Goal: Obtain resource: Obtain resource

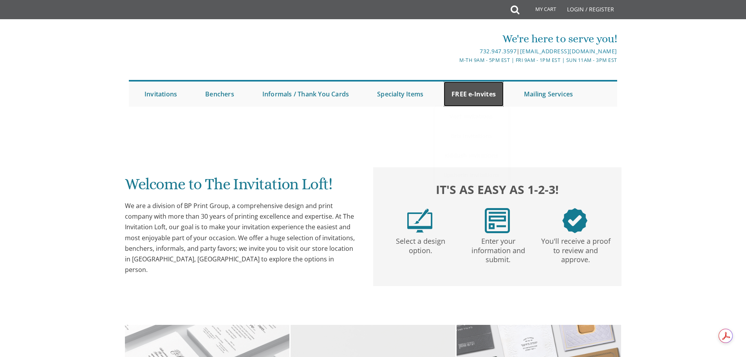
click at [471, 92] on link "FREE e-Invites" at bounding box center [473, 93] width 60 height 25
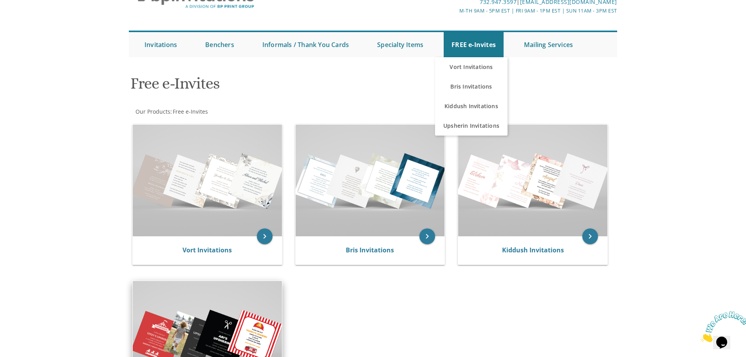
scroll to position [157, 0]
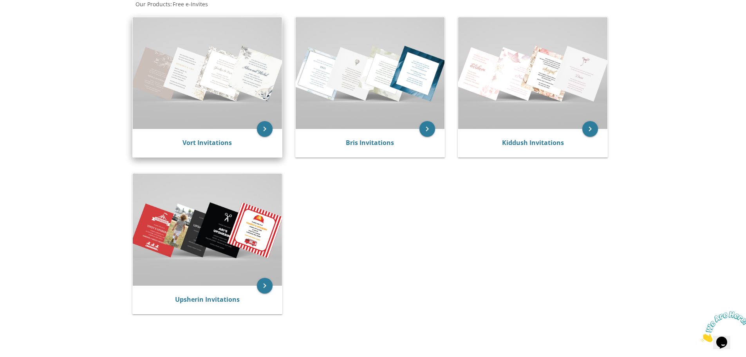
click at [228, 96] on img at bounding box center [207, 73] width 149 height 112
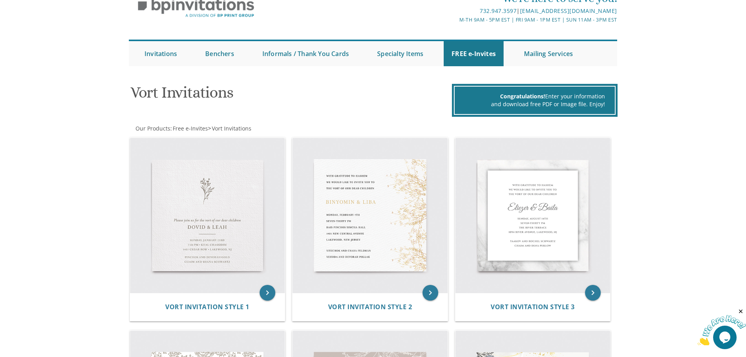
scroll to position [39, 0]
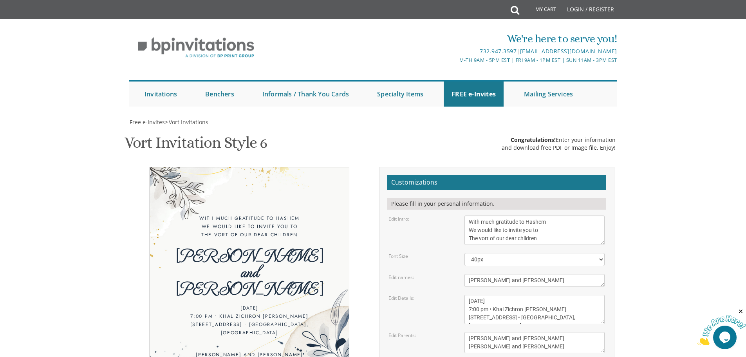
scroll to position [78, 0]
click at [567, 215] on textarea "With much gratitude to Hashem We would like to invite you to The vort of our de…" at bounding box center [534, 229] width 140 height 29
click at [644, 150] on body "My Cart Total: View Cart Item(s) Submit My Cart Total: View Cart Item(s) Login …" at bounding box center [373, 321] width 746 height 643
drag, startPoint x: 543, startPoint y: 161, endPoint x: 462, endPoint y: 143, distance: 82.9
click at [462, 215] on div "With much gratitude to Hashem We would like to invite you to The vort of our de…" at bounding box center [534, 229] width 152 height 29
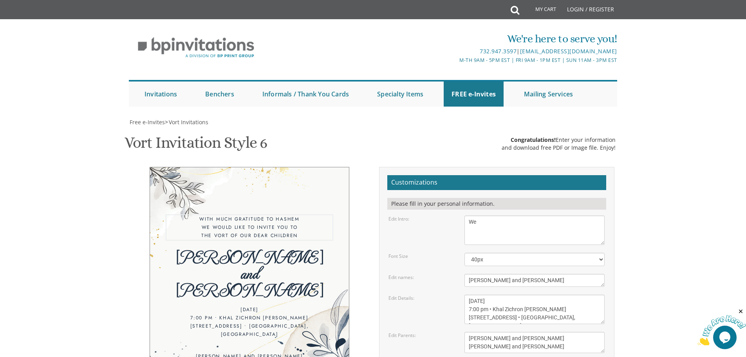
type textarea "W"
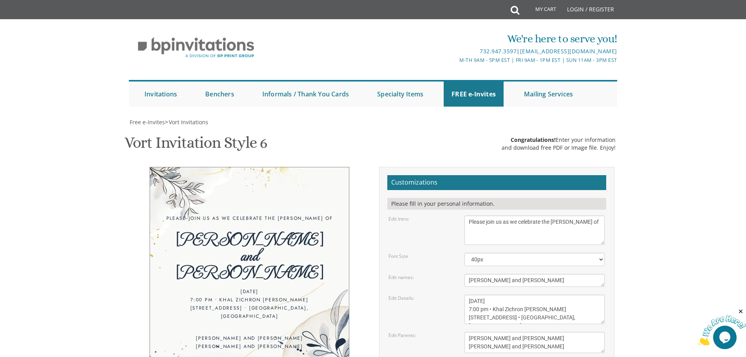
click at [663, 200] on body "My Cart Total: View Cart Item(s) Submit My Cart Total: View Cart Item(s) Login …" at bounding box center [373, 321] width 746 height 643
click at [540, 215] on textarea "With much gratitude to Hashem We would like to invite you to The vort of our de…" at bounding box center [534, 229] width 140 height 29
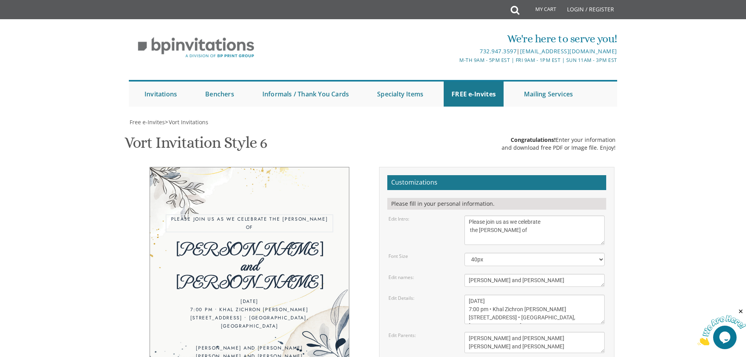
type textarea "Please join us as we celebrate the Sheva Brachos of"
click at [678, 178] on body "My Cart Total: View Cart Item(s) Submit My Cart Total: View Cart Item(s) Login …" at bounding box center [373, 321] width 746 height 643
click at [509, 274] on textarea "Ahron and Michal" at bounding box center [534, 280] width 140 height 13
drag, startPoint x: 512, startPoint y: 201, endPoint x: 461, endPoint y: 188, distance: 52.5
click at [459, 274] on div "Ahron and Michal" at bounding box center [534, 280] width 152 height 13
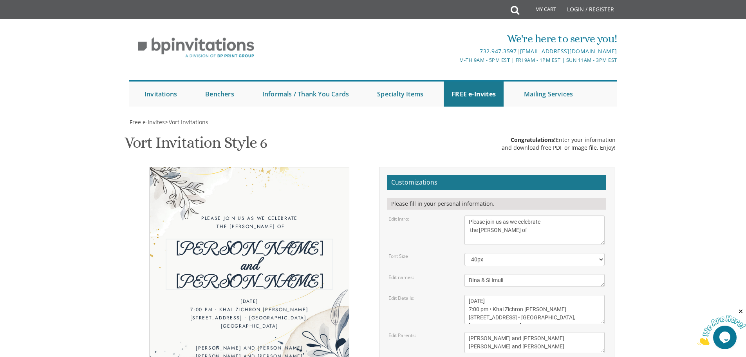
click at [492, 274] on textarea "Ahron and Michal" at bounding box center [534, 280] width 140 height 13
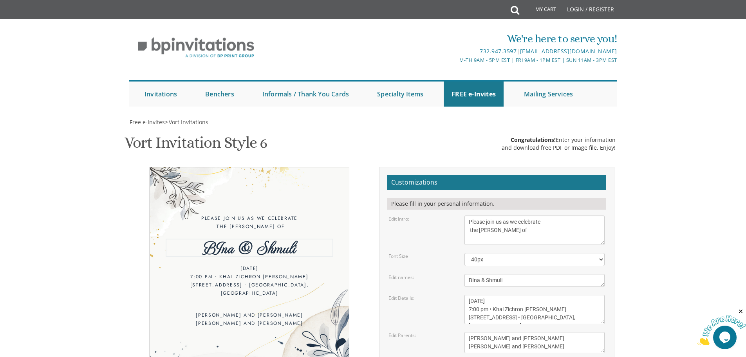
click at [498, 274] on textarea "Ahron and Michal" at bounding box center [534, 280] width 140 height 13
click at [672, 205] on body "My Cart Total: View Cart Item(s) Submit My Cart Total: View Cart Item(s) Login …" at bounding box center [373, 321] width 746 height 643
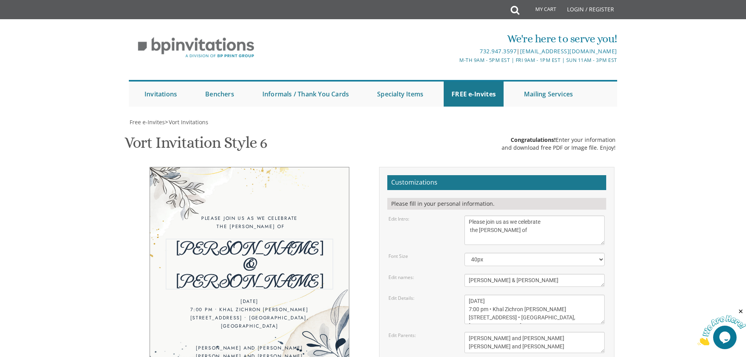
click at [473, 274] on textarea "Ahron and Michal" at bounding box center [534, 280] width 140 height 13
drag, startPoint x: 487, startPoint y: 202, endPoint x: 449, endPoint y: 196, distance: 38.1
click at [449, 274] on div "Edit names: Ahron and Michal" at bounding box center [496, 280] width 228 height 13
click at [497, 274] on textarea "Ahron and Michal" at bounding box center [534, 280] width 140 height 13
type textarea "Shmueli & Bina"
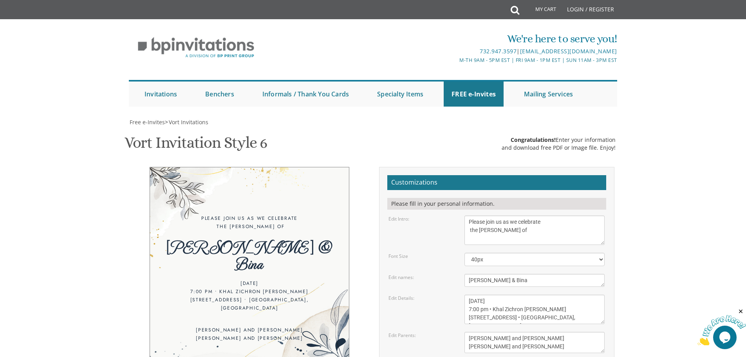
click at [642, 216] on body "My Cart Total: View Cart Item(s) Submit My Cart Total: View Cart Item(s) Login …" at bounding box center [373, 321] width 746 height 643
drag, startPoint x: 475, startPoint y: 222, endPoint x: 467, endPoint y: 221, distance: 8.3
click at [467, 294] on textarea "Sunday, March 6th 7:00 pm • Khal Zichron Yaakov 715 Sunset Road • Lakewood, NJ" at bounding box center [534, 308] width 140 height 29
drag, startPoint x: 528, startPoint y: 222, endPoint x: 501, endPoint y: 219, distance: 27.2
click at [501, 294] on textarea "Sunday, March 6th 7:00 pm • Khal Zichron Yaakov 715 Sunset Road • Lakewood, NJ" at bounding box center [534, 308] width 140 height 29
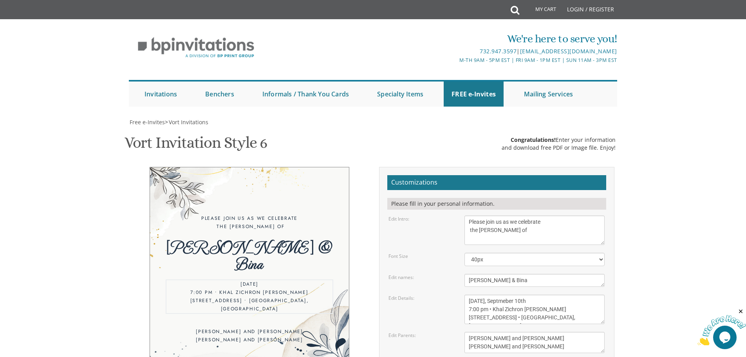
click at [683, 236] on body "My Cart Total: View Cart Item(s) Submit My Cart Total: View Cart Item(s) Login …" at bounding box center [373, 321] width 746 height 643
type textarea "Wednesday, September 10th 7:00 pm • Khal Zichron Yaakov 715 Sunset Road • Lakew…"
click at [667, 166] on body "My Cart Total: View Cart Item(s) Submit My Cart Total: View Cart Item(s) Login …" at bounding box center [373, 321] width 746 height 643
drag, startPoint x: 547, startPoint y: 266, endPoint x: 449, endPoint y: 244, distance: 100.7
click at [449, 244] on form "Customizations Please fill in your personal information. Edit Intro: With much …" at bounding box center [496, 298] width 219 height 247
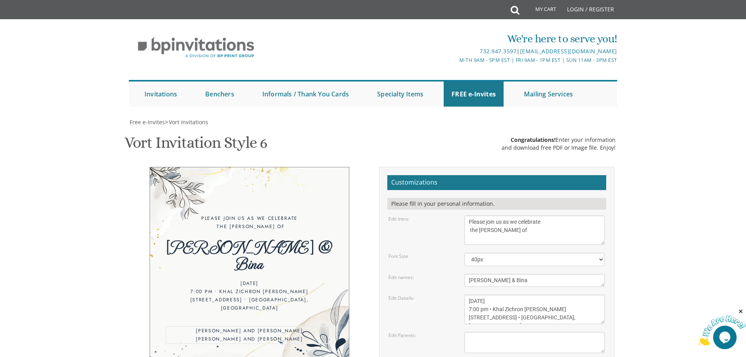
click at [664, 163] on body "My Cart Total: View Cart Item(s) Submit My Cart Total: View Cart Item(s) Login …" at bounding box center [373, 321] width 746 height 643
click at [530, 332] on textarea "Yehuda and Devorah Goldstein Dovid and Kaila Newman" at bounding box center [534, 342] width 140 height 21
click at [685, 225] on body "My Cart Total: View Cart Item(s) Submit My Cart Total: View Cart Item(s) Login …" at bounding box center [373, 321] width 746 height 643
click at [470, 294] on textarea "Sunday, March 6th 7:00 pm • Khal Zichron Yaakov 715 Sunset Road • Lakewood, NJ" at bounding box center [534, 308] width 140 height 29
click at [653, 205] on body "My Cart Total: View Cart Item(s) Submit My Cart Total: View Cart Item(s) Login …" at bounding box center [373, 321] width 746 height 643
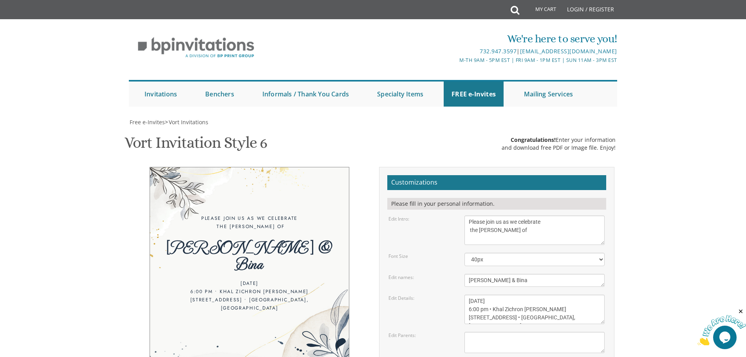
click at [547, 332] on textarea "Yehuda and Devorah Goldstein Dovid and Kaila Newman" at bounding box center [534, 342] width 140 height 21
click at [585, 294] on textarea "Sunday, March 6th 7:00 pm • Khal Zichron Yaakov 715 Sunset Road • Lakewood, NJ" at bounding box center [534, 308] width 140 height 29
drag, startPoint x: 548, startPoint y: 238, endPoint x: 515, endPoint y: 238, distance: 32.9
click at [515, 294] on textarea "Sunday, March 6th 7:00 pm • Khal Zichron Yaakov 715 Sunset Road • Lakewood, NJ" at bounding box center [534, 308] width 140 height 29
click at [641, 237] on body "My Cart Total: View Cart Item(s) Submit My Cart Total: View Cart Item(s) Login …" at bounding box center [373, 321] width 746 height 643
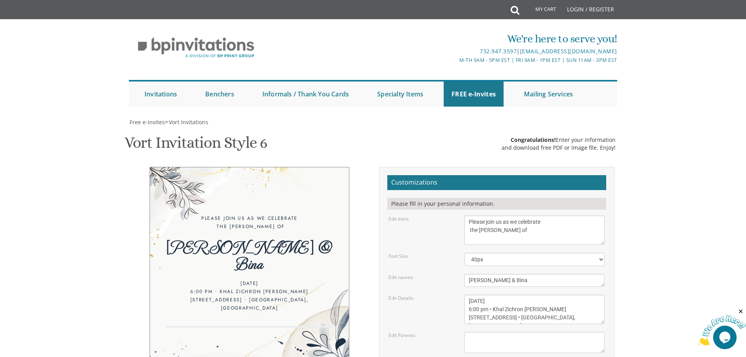
click at [520, 332] on textarea "Yehuda and Devorah Goldstein Dovid and Kaila Newman" at bounding box center [534, 342] width 140 height 21
click at [643, 213] on body "My Cart Total: View Cart Item(s) Submit My Cart Total: View Cart Item(s) Login …" at bounding box center [373, 321] width 746 height 643
click at [539, 294] on textarea "Sunday, March 6th 7:00 pm • Khal Zichron Yaakov 715 Sunset Road • Lakewood, NJ" at bounding box center [534, 308] width 140 height 29
click at [682, 221] on body "My Cart Total: View Cart Item(s) Submit My Cart Total: View Cart Item(s) Login …" at bounding box center [373, 321] width 746 height 643
click at [551, 294] on textarea "Sunday, March 6th 7:00 pm • Khal Zichron Yaakov 715 Sunset Road • Lakewood, NJ" at bounding box center [534, 308] width 140 height 29
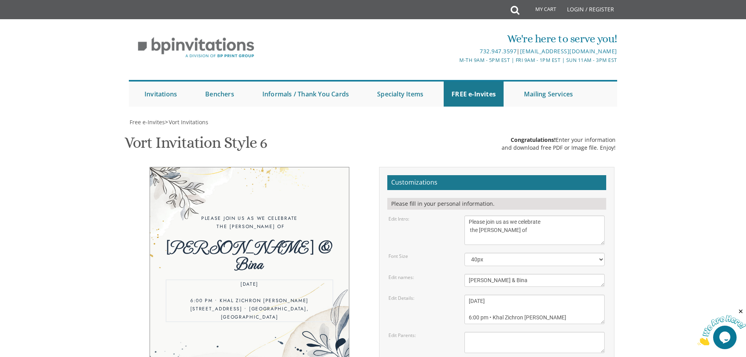
scroll to position [6, 0]
click at [689, 220] on body "My Cart Total: View Cart Item(s) Submit My Cart Total: View Cart Item(s) Login …" at bounding box center [373, 321] width 746 height 643
click at [514, 294] on textarea "Sunday, March 6th 7:00 pm • Khal Zichron Yaakov 715 Sunset Road • Lakewood, NJ" at bounding box center [534, 308] width 140 height 29
click at [512, 294] on textarea "Sunday, March 6th 7:00 pm • Khal Zichron Yaakov 715 Sunset Road • Lakewood, NJ" at bounding box center [534, 308] width 140 height 29
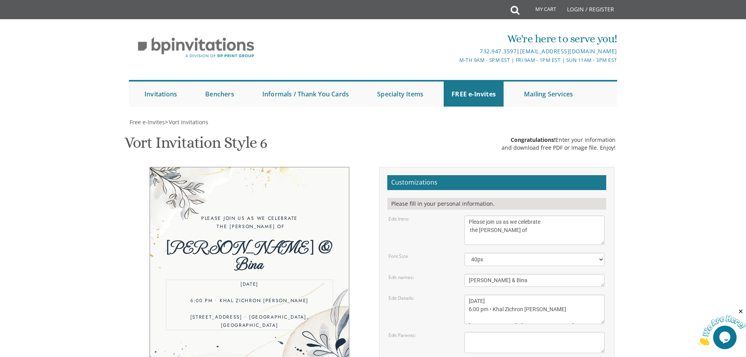
click at [511, 294] on textarea "Sunday, March 6th 7:00 pm • Khal Zichron Yaakov 715 Sunset Road • Lakewood, NJ" at bounding box center [534, 308] width 140 height 29
click at [546, 294] on textarea "Sunday, March 6th 7:00 pm • Khal Zichron Yaakov 715 Sunset Road • Lakewood, NJ" at bounding box center [534, 308] width 140 height 29
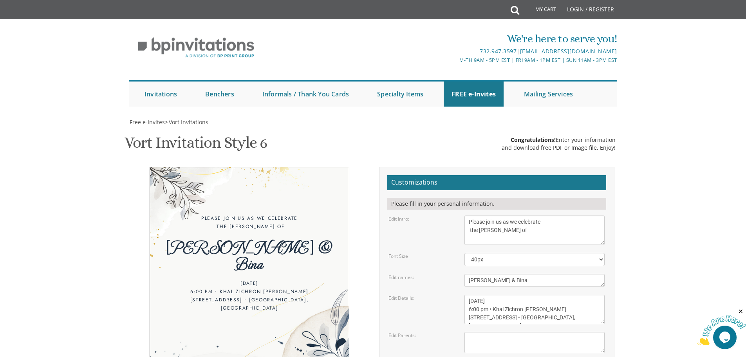
click at [672, 250] on body "My Cart Total: View Cart Item(s) Submit My Cart Total: View Cart Item(s) Login …" at bounding box center [373, 321] width 746 height 643
click at [490, 294] on textarea "Sunday, March 6th 7:00 pm • Khal Zichron Yaakov 715 Sunset Road • Lakewood, NJ" at bounding box center [534, 308] width 140 height 29
click at [496, 294] on textarea "Sunday, March 6th 7:00 pm • Khal Zichron Yaakov 715 Sunset Road • Lakewood, NJ" at bounding box center [534, 308] width 140 height 29
click at [494, 294] on textarea "Sunday, March 6th 7:00 pm • Khal Zichron Yaakov 715 Sunset Road • Lakewood, NJ" at bounding box center [534, 308] width 140 height 29
click at [578, 294] on textarea "Sunday, March 6th 7:00 pm • Khal Zichron Yaakov 715 Sunset Road • Lakewood, NJ" at bounding box center [534, 308] width 140 height 29
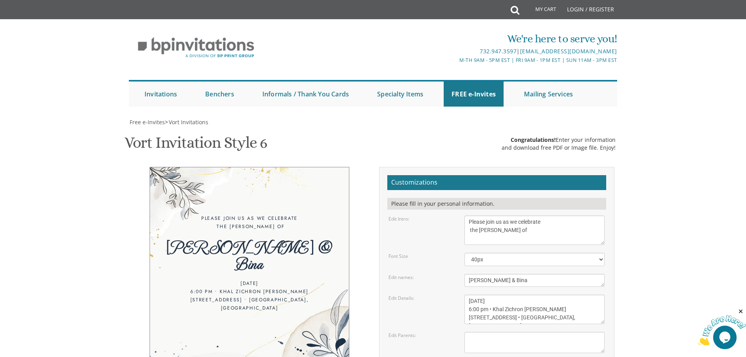
drag, startPoint x: 715, startPoint y: 185, endPoint x: 712, endPoint y: 193, distance: 8.4
click at [734, 182] on body "My Cart Total: View Cart Item(s) Submit My Cart Total: View Cart Item(s) Login …" at bounding box center [373, 321] width 746 height 643
click at [556, 294] on textarea "Sunday, March 6th 7:00 pm • Khal Zichron Yaakov 715 Sunset Road • Lakewood, NJ" at bounding box center [534, 308] width 140 height 29
click at [664, 222] on body "My Cart Total: View Cart Item(s) Submit My Cart Total: View Cart Item(s) Login …" at bounding box center [373, 321] width 746 height 643
click at [694, 243] on body "My Cart Total: View Cart Item(s) Submit My Cart Total: View Cart Item(s) Login …" at bounding box center [373, 321] width 746 height 643
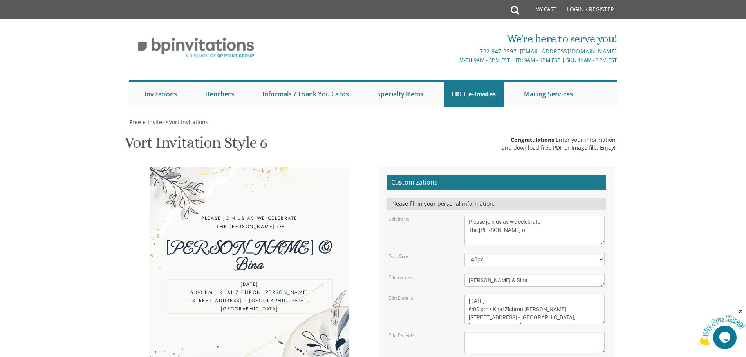
drag, startPoint x: 493, startPoint y: 229, endPoint x: 544, endPoint y: 230, distance: 51.3
click at [544, 294] on textarea "Sunday, March 6th 7:00 pm • Khal Zichron Yaakov 715 Sunset Road • Lakewood, NJ" at bounding box center [534, 308] width 140 height 29
drag, startPoint x: 509, startPoint y: 240, endPoint x: 497, endPoint y: 229, distance: 16.6
click at [497, 294] on textarea "Sunday, March 6th 7:00 pm • Khal Zichron Yaakov 715 Sunset Road • Lakewood, NJ" at bounding box center [534, 308] width 140 height 29
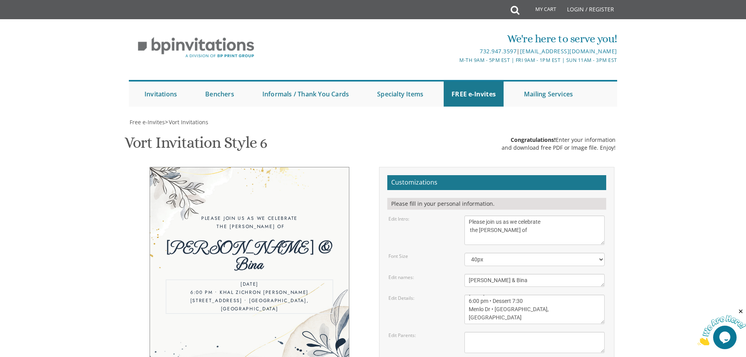
scroll to position [0, 0]
click at [281, 305] on div "Please join us as we celebrate the Sheva Brachos of Shmueli & Bina Wednesday, S…" at bounding box center [373, 301] width 494 height 269
click at [550, 294] on textarea "Sunday, March 6th 7:00 pm • Khal Zichron Yaakov 715 Sunset Road • Lakewood, NJ" at bounding box center [534, 308] width 140 height 29
click at [674, 195] on body "My Cart Total: View Cart Item(s) Submit My Cart Total: View Cart Item(s) Login …" at bounding box center [373, 321] width 746 height 643
click at [539, 294] on textarea "Sunday, March 6th 7:00 pm • Khal Zichron Yaakov 715 Sunset Road • Lakewood, NJ" at bounding box center [534, 308] width 140 height 29
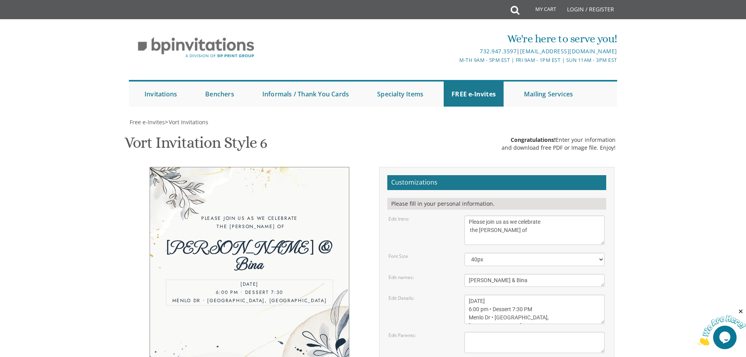
type textarea "Wednesday, September 10th 6:00 pm • Dessert 7:30 PM Menlo Dr • Baltimore, MD"
click at [652, 177] on body "My Cart Total: View Cart Item(s) Submit My Cart Total: View Cart Item(s) Login …" at bounding box center [373, 321] width 746 height 643
click at [535, 215] on textarea "With much gratitude to Hashem We would like to invite you to The vort of our de…" at bounding box center [534, 229] width 140 height 29
type textarea "Please join us as we celebrate the Sheva Brachos of"
click at [670, 210] on body "My Cart Total: View Cart Item(s) Submit My Cart Total: View Cart Item(s) Login …" at bounding box center [373, 321] width 746 height 643
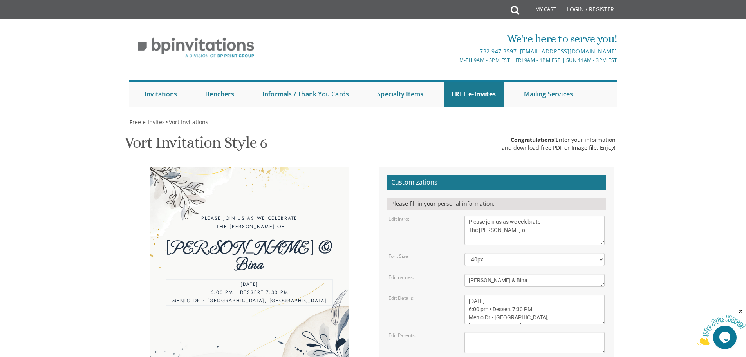
click at [470, 294] on textarea "Sunday, March 6th 7:00 pm • Khal Zichron Yaakov 715 Sunset Road • Lakewood, NJ" at bounding box center [534, 308] width 140 height 29
click at [633, 227] on body "My Cart Total: View Cart Item(s) Submit My Cart Total: View Cart Item(s) Login …" at bounding box center [373, 321] width 746 height 643
click at [506, 294] on textarea "Sunday, March 6th 7:00 pm • Khal Zichron Yaakov 715 Sunset Road • Lakewood, NJ" at bounding box center [534, 308] width 140 height 29
click at [647, 227] on body "My Cart Total: View Cart Item(s) Submit My Cart Total: View Cart Item(s) Login …" at bounding box center [373, 321] width 746 height 643
click at [643, 248] on body "My Cart Total: View Cart Item(s) Submit My Cart Total: View Cart Item(s) Login …" at bounding box center [373, 321] width 746 height 643
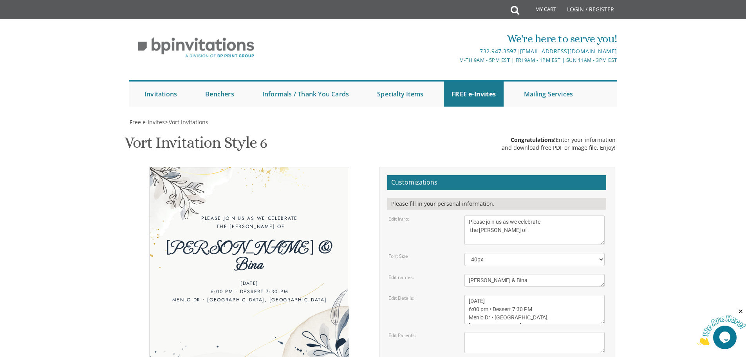
click at [299, 316] on div "Please join us as we celebrate the Sheva Brachos of Shmueli & Bina Wednesday, S…" at bounding box center [373, 301] width 494 height 269
click at [468, 294] on textarea "Sunday, March 6th 7:00 pm • Khal Zichron Yaakov 715 Sunset Road • Lakewood, NJ" at bounding box center [534, 308] width 140 height 29
click at [656, 178] on body "My Cart Total: View Cart Item(s) Submit My Cart Total: View Cart Item(s) Login …" at bounding box center [373, 321] width 746 height 643
click at [633, 191] on body "My Cart Total: View Cart Item(s) Submit My Cart Total: View Cart Item(s) Login …" at bounding box center [373, 321] width 746 height 643
click at [674, 234] on body "My Cart Total: View Cart Item(s) Submit My Cart Total: View Cart Item(s) Login …" at bounding box center [373, 321] width 746 height 643
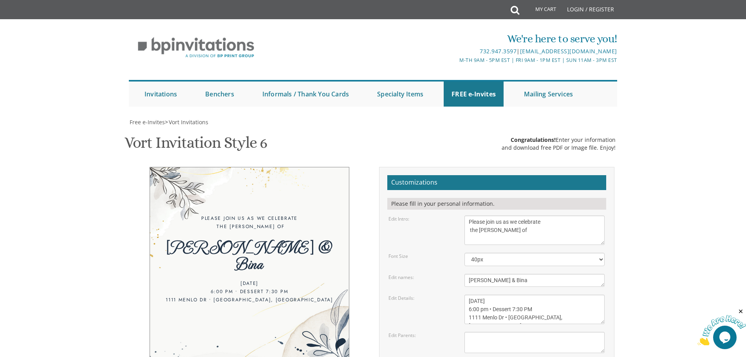
click at [566, 294] on textarea "Sunday, March 6th 7:00 pm • Khal Zichron Yaakov 715 Sunset Road • Lakewood, NJ" at bounding box center [534, 308] width 140 height 29
drag, startPoint x: 568, startPoint y: 238, endPoint x: 463, endPoint y: 231, distance: 105.6
click at [463, 294] on div "Sunday, March 6th 7:00 pm • Khal Zichron Yaakov 715 Sunset Road • Lakewood, NJ" at bounding box center [534, 308] width 152 height 29
type textarea "Wednesday, September 10th 6:00 pm • Dessert 7:30 PM 1111 Menlo Dr • Baltimore, …"
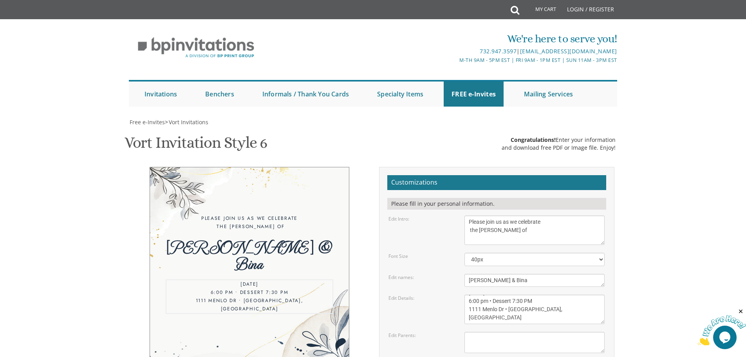
scroll to position [0, 0]
click at [680, 222] on body "My Cart Total: View Cart Item(s) Submit My Cart Total: View Cart Item(s) Login …" at bounding box center [373, 321] width 746 height 643
click at [516, 274] on textarea "Ahron and Michal" at bounding box center [534, 280] width 140 height 13
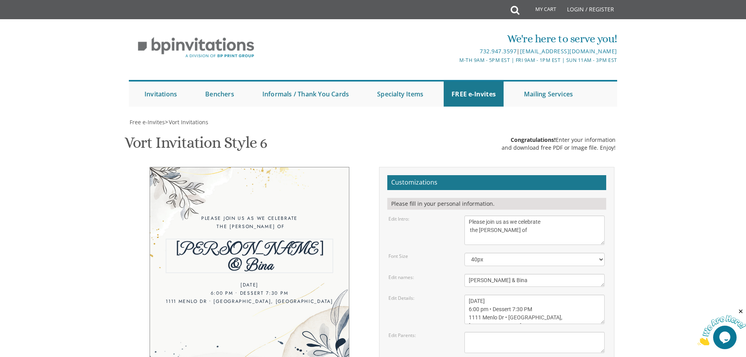
scroll to position [6, 0]
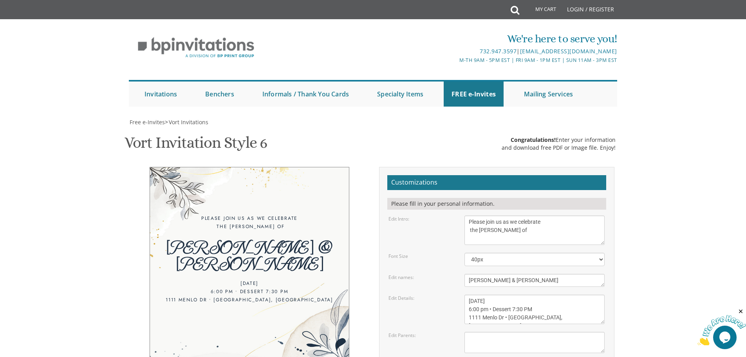
click at [651, 170] on body "My Cart Total: View Cart Item(s) Submit My Cart Total: View Cart Item(s) Login …" at bounding box center [373, 321] width 746 height 643
click at [494, 276] on textarea "Ahron and Michal" at bounding box center [534, 280] width 140 height 13
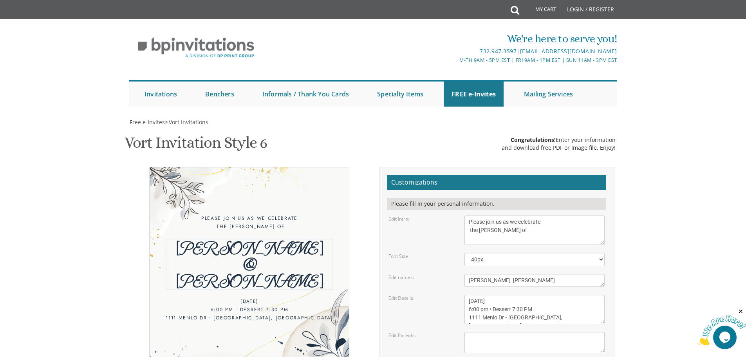
scroll to position [2, 0]
type textarea "Shmueli and Bina Roizman"
click at [691, 240] on body "My Cart Total: View Cart Item(s) Submit My Cart Total: View Cart Item(s) Login …" at bounding box center [373, 321] width 746 height 643
click at [481, 294] on textarea "Sunday, March 6th 7:00 pm • Khal Zichron Yaakov 715 Sunset Road • Lakewood, NJ" at bounding box center [534, 308] width 140 height 29
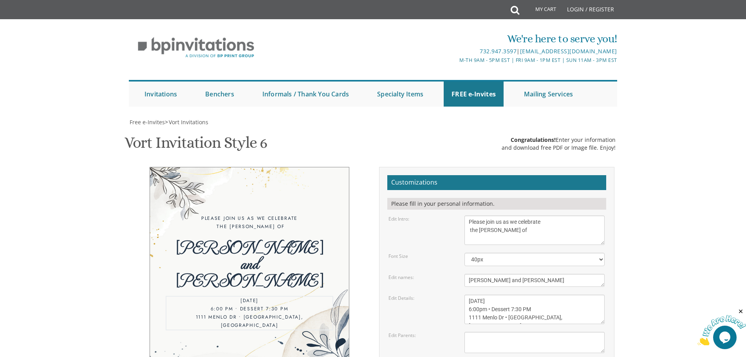
click at [524, 294] on textarea "Sunday, March 6th 7:00 pm • Khal Zichron Yaakov 715 Sunset Road • Lakewood, NJ" at bounding box center [534, 308] width 140 height 29
click at [679, 232] on body "My Cart Total: View Cart Item(s) Submit My Cart Total: View Cart Item(s) Login …" at bounding box center [373, 321] width 746 height 643
click at [480, 294] on textarea "Sunday, March 6th 7:00 pm • Khal Zichron Yaakov 715 Sunset Road • Lakewood, NJ" at bounding box center [534, 308] width 140 height 29
click at [520, 294] on textarea "Sunday, March 6th 7:00 pm • Khal Zichron Yaakov 715 Sunset Road • Lakewood, NJ" at bounding box center [534, 308] width 140 height 29
type textarea "Wednesday, September 10th 6:00 pm • Dessert 7:30 PM 1111 Menlo Dr • Baltimore, …"
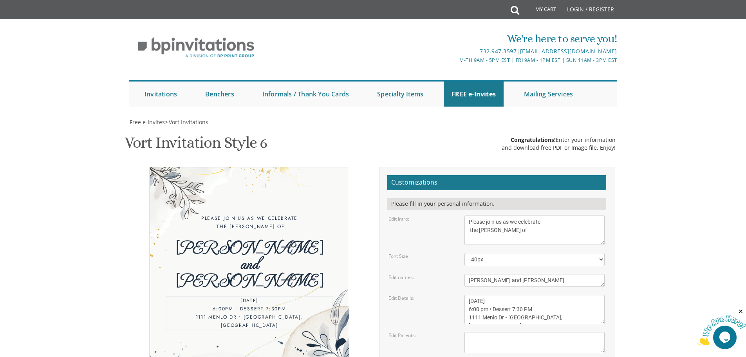
click at [646, 247] on body "My Cart Total: View Cart Item(s) Submit My Cart Total: View Cart Item(s) Login …" at bounding box center [373, 321] width 746 height 643
click at [682, 227] on body "My Cart Total: View Cart Item(s) Submit My Cart Total: View Cart Item(s) Login …" at bounding box center [373, 321] width 746 height 643
click at [719, 175] on body "My Cart Total: View Cart Item(s) Submit My Cart Total: View Cart Item(s) Login …" at bounding box center [373, 321] width 746 height 643
click at [717, 159] on body "My Cart Total: View Cart Item(s) Submit My Cart Total: View Cart Item(s) Login …" at bounding box center [373, 321] width 746 height 643
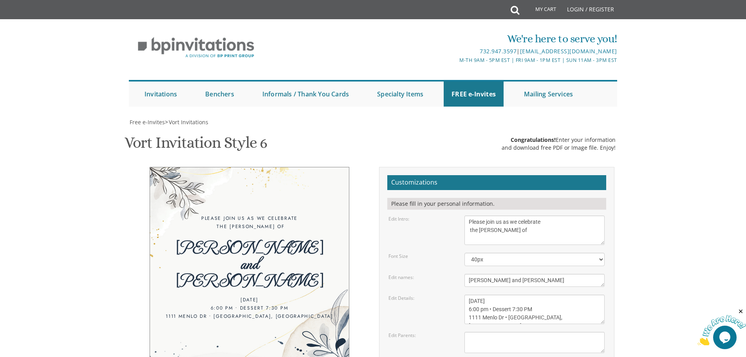
click at [336, 320] on div "Please join us as we celebrate the Sheva Brachos of Shmueli and Bina Roizman We…" at bounding box center [373, 301] width 494 height 269
type input "shaidnelchana1@gmail.com"
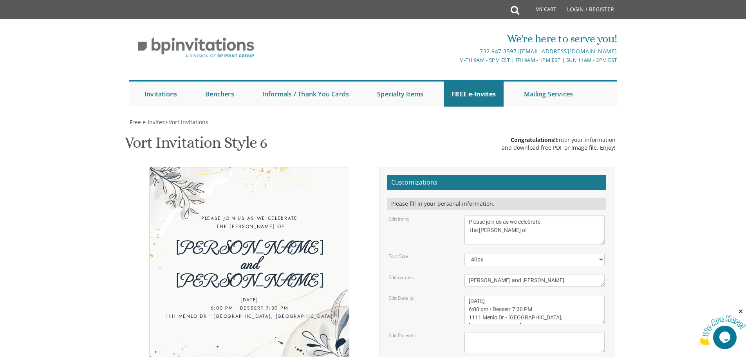
click at [672, 209] on body "My Cart Total: View Cart Item(s) Submit My Cart Total: View Cart Item(s) Login …" at bounding box center [373, 321] width 746 height 643
drag, startPoint x: 480, startPoint y: 315, endPoint x: 463, endPoint y: 316, distance: 16.8
click at [463, 316] on div "Sunday, March 6th 7:00 pm • Khal Zichron Yaakov 715 Sunset Road • Lakewood, NJ" at bounding box center [534, 308] width 152 height 29
type textarea "Wednesday, September 10th 6:00 pm • Dessert 7:30 PM 3820 Menlo Dr • Baltimore, …"
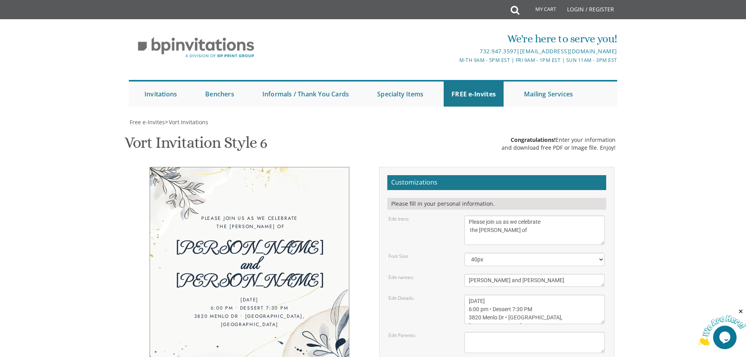
click at [685, 240] on body "My Cart Total: View Cart Item(s) Submit My Cart Total: View Cart Item(s) Login …" at bounding box center [373, 321] width 746 height 643
click at [267, 294] on div "Please join us as we celebrate the Sheva Brachos of Shmueli and Bina Roizman We…" at bounding box center [373, 301] width 494 height 269
